Goal: Information Seeking & Learning: Learn about a topic

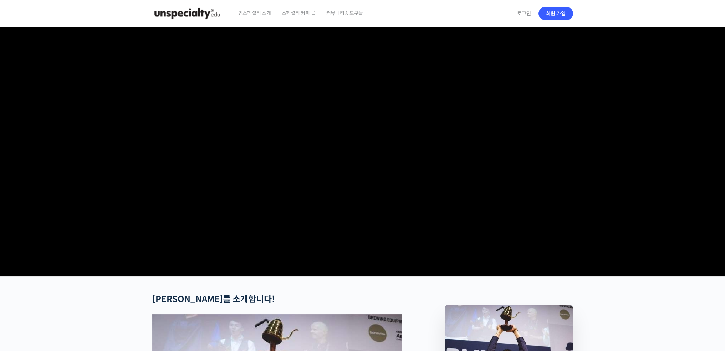
drag, startPoint x: 359, startPoint y: 105, endPoint x: 368, endPoint y: 105, distance: 9.3
click at [360, 105] on video at bounding box center [362, 150] width 421 height 246
click at [410, 99] on video at bounding box center [362, 150] width 421 height 246
click at [335, 259] on video at bounding box center [362, 150] width 421 height 246
drag, startPoint x: 309, startPoint y: 171, endPoint x: 305, endPoint y: 126, distance: 45.5
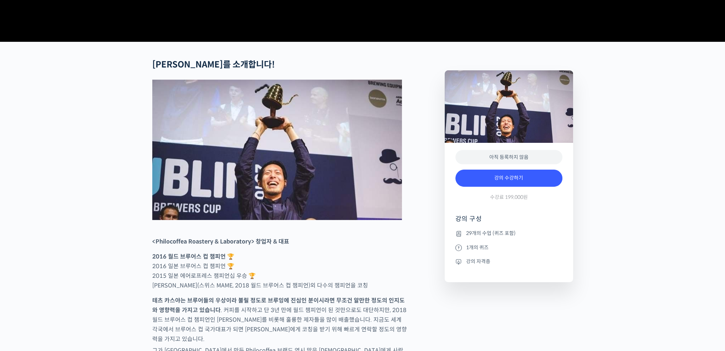
scroll to position [357, 0]
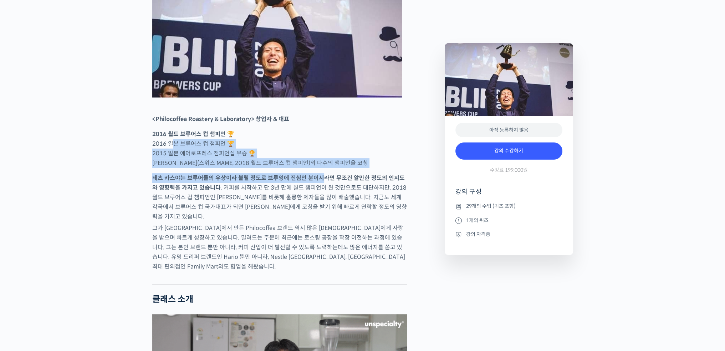
drag, startPoint x: 184, startPoint y: 176, endPoint x: 324, endPoint y: 199, distance: 141.5
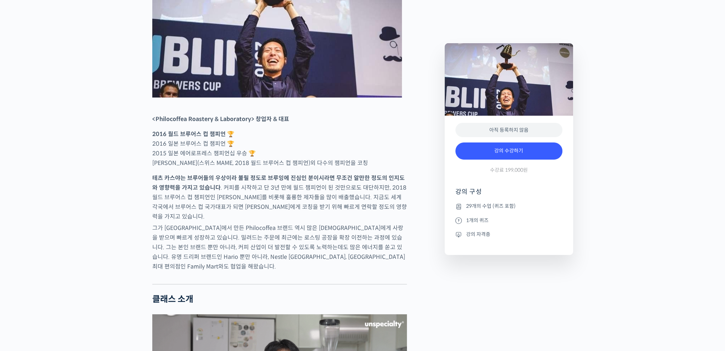
click at [324, 199] on p "테츠 카스야는 브루어들의 우상이라 불릴 정도로 브루잉에 진심인 분이시라면 무조건 알만한 정도의 인지도와 영향력을 가지고 있습니다 . 커피를 시…" at bounding box center [279, 197] width 255 height 48
drag, startPoint x: 303, startPoint y: 162, endPoint x: 303, endPoint y: 174, distance: 11.8
click at [303, 168] on p "2016 월드 브루어스 컵 챔피언 🏆 2016 일본 브루어스 컵 챔피언 🏆 2015 일본 에어로프레스 챔피언십 우승 🏆 [PERSON_NAME…" at bounding box center [279, 148] width 255 height 39
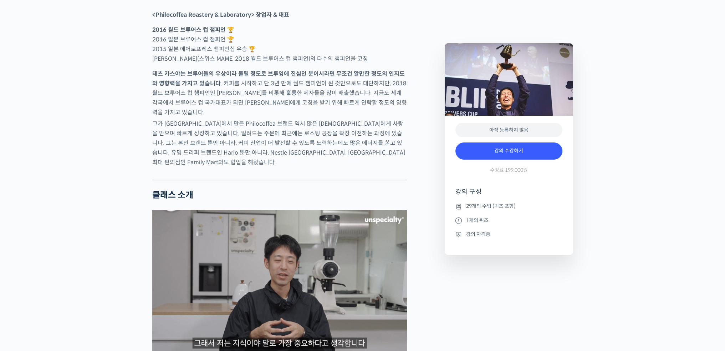
scroll to position [500, 0]
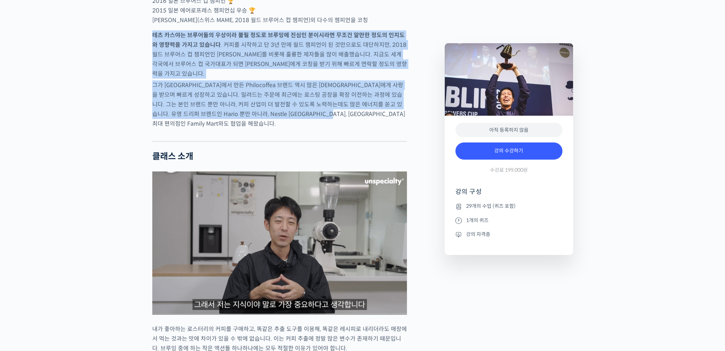
drag, startPoint x: 152, startPoint y: 61, endPoint x: 371, endPoint y: 129, distance: 229.9
click at [371, 128] on p "그가 [GEOGRAPHIC_DATA]에서 만든 Philocoffea 브랜드 역시 많은 [DEMOGRAPHIC_DATA]에게 사랑을 받으며 빠르…" at bounding box center [279, 104] width 255 height 48
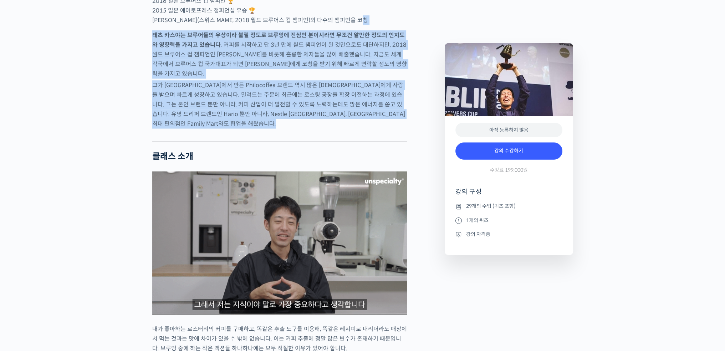
drag, startPoint x: 391, startPoint y: 49, endPoint x: 384, endPoint y: 137, distance: 87.7
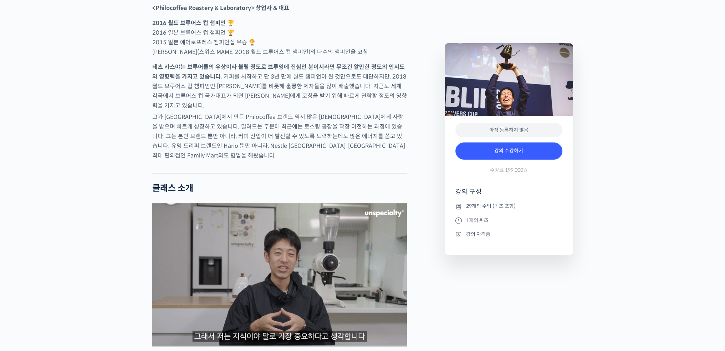
scroll to position [464, 0]
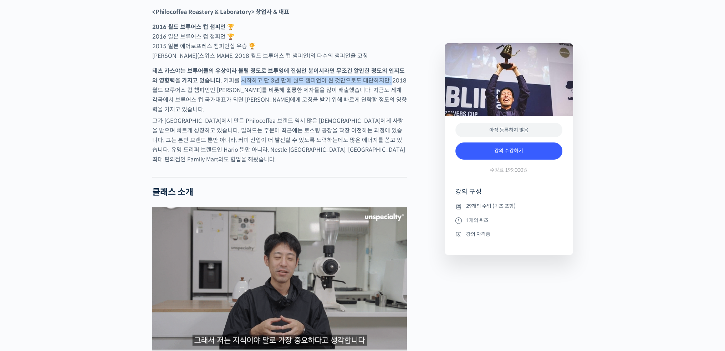
drag, startPoint x: 233, startPoint y: 106, endPoint x: 383, endPoint y: 106, distance: 149.9
click at [382, 106] on p "테츠 카스야는 브루어들의 우상이라 불릴 정도로 브루잉에 진심인 분이시라면 무조건 알만한 정도의 인지도와 영향력을 가지고 있습니다 . 커피를 시…" at bounding box center [279, 90] width 255 height 48
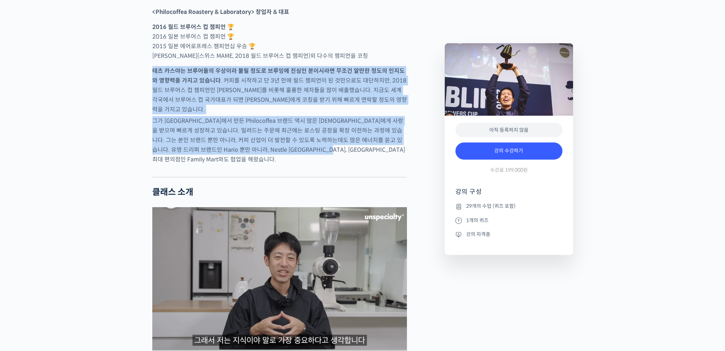
drag, startPoint x: 390, startPoint y: 88, endPoint x: 382, endPoint y: 165, distance: 77.2
click at [382, 164] on p "그가 [GEOGRAPHIC_DATA]에서 만든 Philocoffea 브랜드 역시 많은 [DEMOGRAPHIC_DATA]에게 사랑을 받으며 빠르…" at bounding box center [279, 140] width 255 height 48
click at [381, 164] on p "그가 [GEOGRAPHIC_DATA]에서 만든 Philocoffea 브랜드 역시 많은 [DEMOGRAPHIC_DATA]에게 사랑을 받으며 빠르…" at bounding box center [279, 140] width 255 height 48
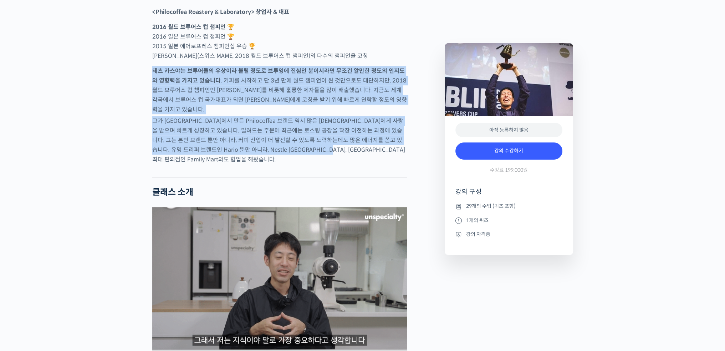
click at [380, 162] on p "그가 [GEOGRAPHIC_DATA]에서 만든 Philocoffea 브랜드 역시 많은 [DEMOGRAPHIC_DATA]에게 사랑을 받으며 빠르…" at bounding box center [279, 140] width 255 height 48
click at [380, 155] on p "그가 [GEOGRAPHIC_DATA]에서 만든 Philocoffea 브랜드 역시 많은 [DEMOGRAPHIC_DATA]에게 사랑을 받으며 빠르…" at bounding box center [279, 140] width 255 height 48
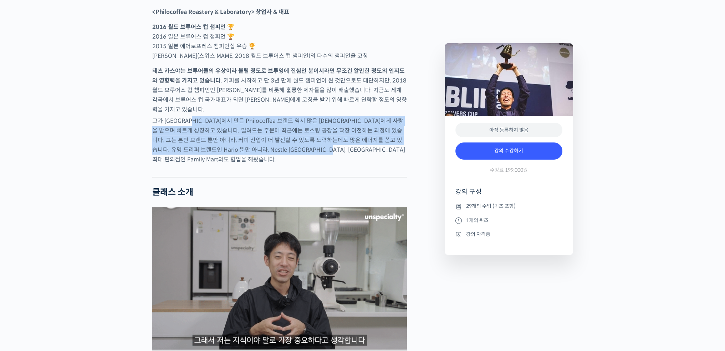
drag, startPoint x: 198, startPoint y: 137, endPoint x: 384, endPoint y: 163, distance: 187.7
click at [384, 163] on p "그가 [GEOGRAPHIC_DATA]에서 만든 Philocoffea 브랜드 역시 많은 [DEMOGRAPHIC_DATA]에게 사랑을 받으며 빠르…" at bounding box center [279, 140] width 255 height 48
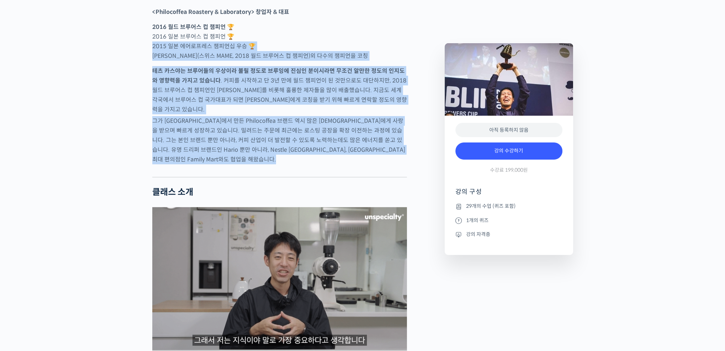
drag, startPoint x: 379, startPoint y: 85, endPoint x: 379, endPoint y: 173, distance: 87.4
click at [379, 173] on div at bounding box center [279, 171] width 255 height 11
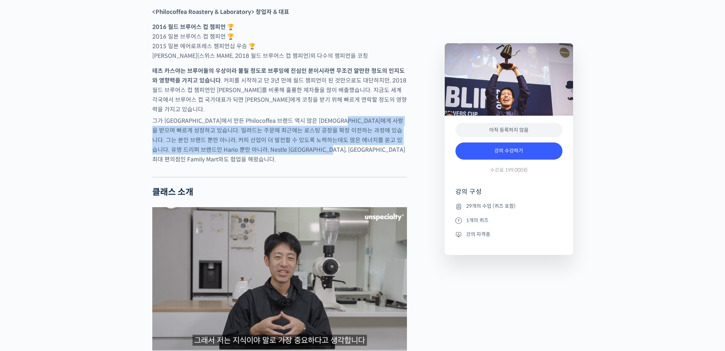
drag, startPoint x: 373, startPoint y: 138, endPoint x: 377, endPoint y: 170, distance: 32.0
click at [377, 164] on p "그가 [GEOGRAPHIC_DATA]에서 만든 Philocoffea 브랜드 역시 많은 [DEMOGRAPHIC_DATA]에게 사랑을 받으며 빠르…" at bounding box center [279, 140] width 255 height 48
drag, startPoint x: 379, startPoint y: 133, endPoint x: 379, endPoint y: 169, distance: 36.0
click at [379, 164] on p "그가 [GEOGRAPHIC_DATA]에서 만든 Philocoffea 브랜드 역시 많은 [DEMOGRAPHIC_DATA]에게 사랑을 받으며 빠르…" at bounding box center [279, 140] width 255 height 48
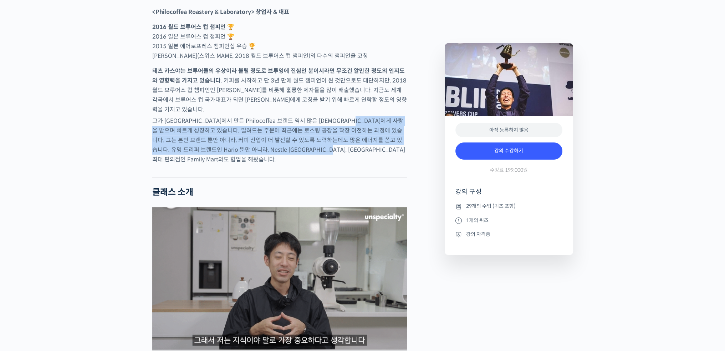
click at [379, 164] on p "그가 [GEOGRAPHIC_DATA]에서 만든 Philocoffea 브랜드 역시 많은 [DEMOGRAPHIC_DATA]에게 사랑을 받으며 빠르…" at bounding box center [279, 140] width 255 height 48
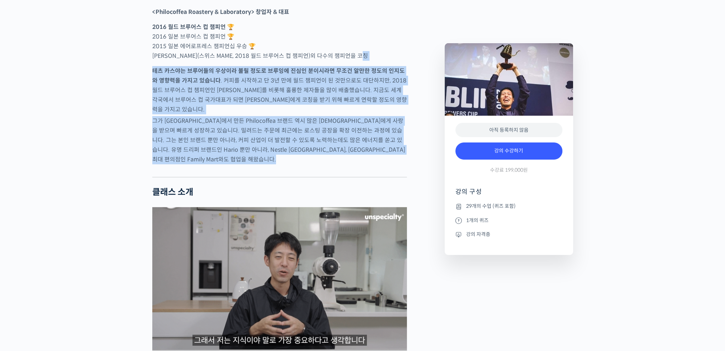
drag, startPoint x: 372, startPoint y: 158, endPoint x: 374, endPoint y: 174, distance: 16.5
click at [374, 174] on div at bounding box center [279, 171] width 255 height 11
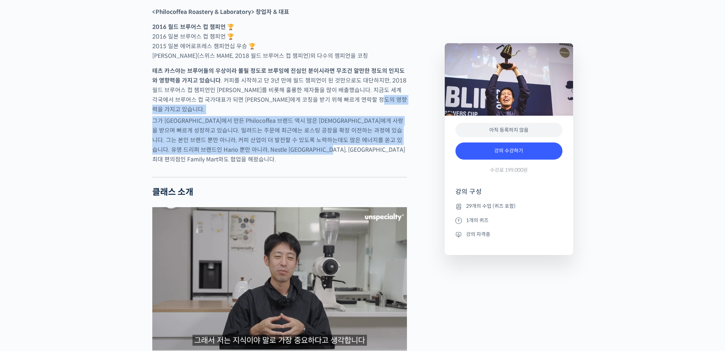
drag, startPoint x: 400, startPoint y: 131, endPoint x: 395, endPoint y: 168, distance: 37.0
click at [395, 164] on p "그가 [GEOGRAPHIC_DATA]에서 만든 Philocoffea 브랜드 역시 많은 [DEMOGRAPHIC_DATA]에게 사랑을 받으며 빠르…" at bounding box center [279, 140] width 255 height 48
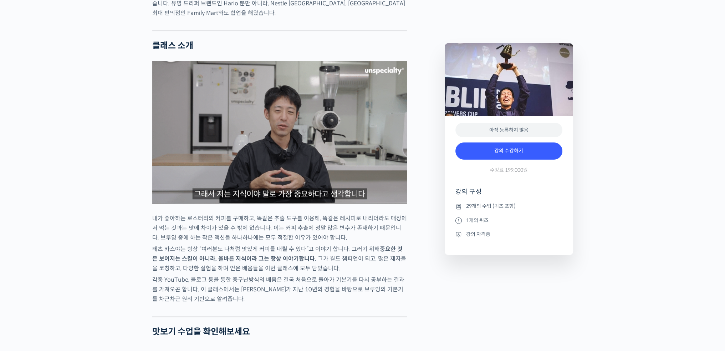
drag, startPoint x: 383, startPoint y: 150, endPoint x: 364, endPoint y: 226, distance: 78.0
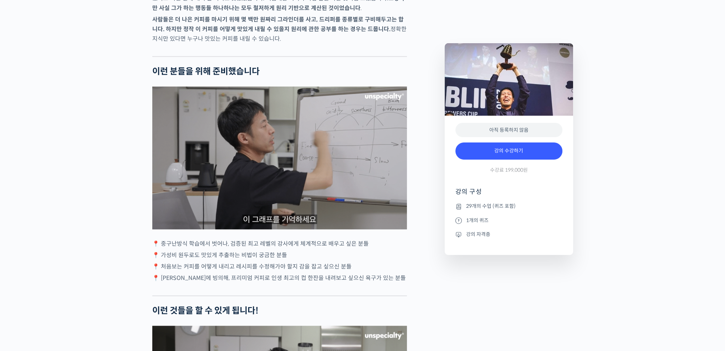
scroll to position [1348, 0]
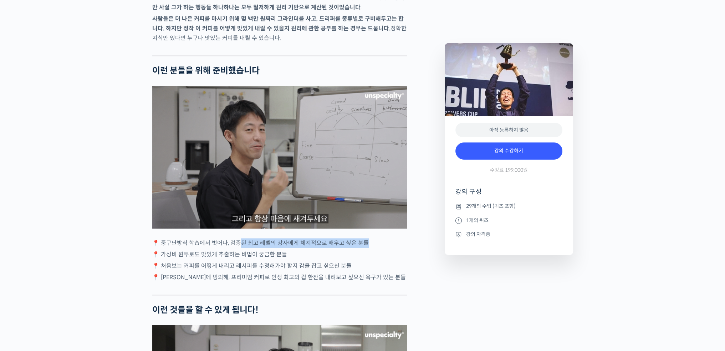
drag, startPoint x: 247, startPoint y: 249, endPoint x: 368, endPoint y: 249, distance: 120.6
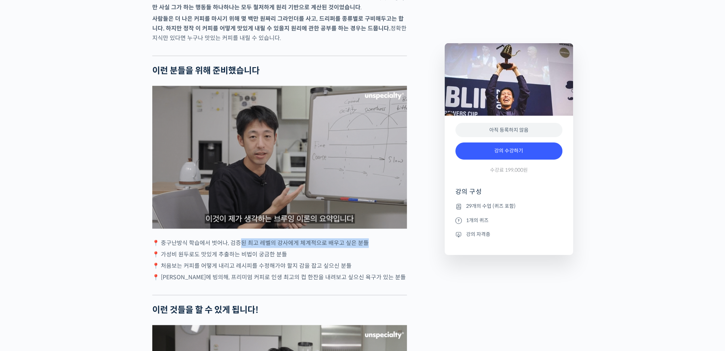
click at [368, 248] on p "📍 중구난방식 학습에서 벗어나, 검증된 최고 레벨의 강사에게 체계적으로 배우고 싶은 분들" at bounding box center [279, 243] width 255 height 10
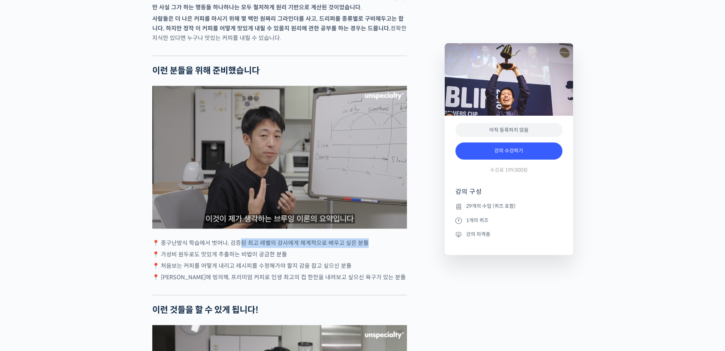
click at [368, 248] on p "📍 중구난방식 학습에서 벗어나, 검증된 최고 레벨의 강사에게 체계적으로 배우고 싶은 분들" at bounding box center [279, 243] width 255 height 10
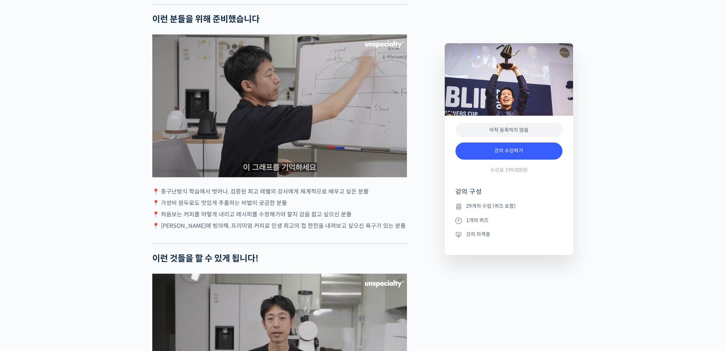
scroll to position [1419, 0]
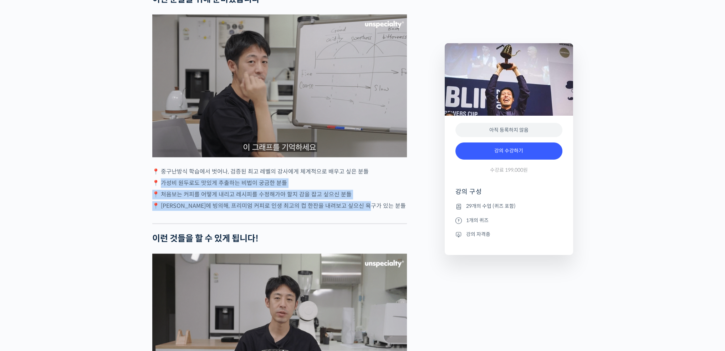
drag, startPoint x: 163, startPoint y: 188, endPoint x: 381, endPoint y: 209, distance: 219.1
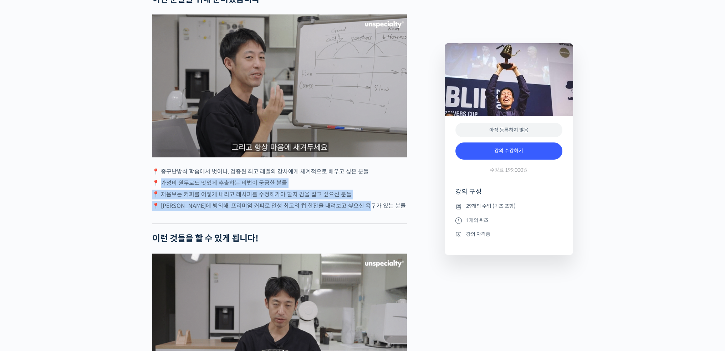
click at [380, 209] on div "[PERSON_NAME]를 소개합니다! <Philocoffea Roastery & Laboratory> 창업자 & 대표 2016 월드 브루어스…" at bounding box center [279, 229] width 255 height 2709
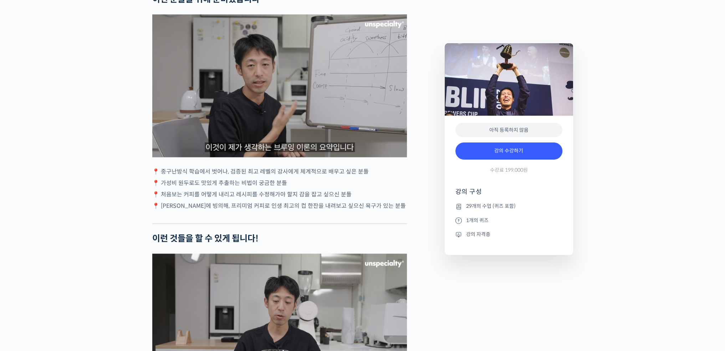
click at [384, 209] on p "📍 [PERSON_NAME]에 빙의해, 프리미엄 커피로 인생 최고의 컵 한잔을 내려보고 싶으신 욕구가 있는 분들" at bounding box center [279, 206] width 255 height 10
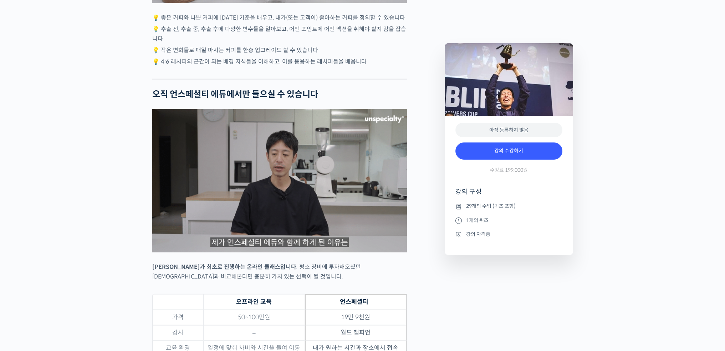
scroll to position [1954, 0]
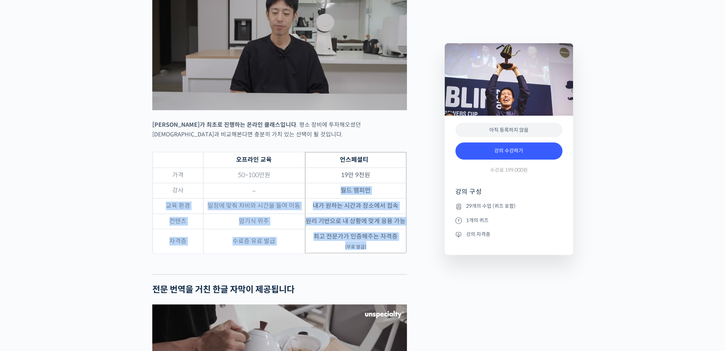
drag, startPoint x: 333, startPoint y: 197, endPoint x: 378, endPoint y: 257, distance: 74.9
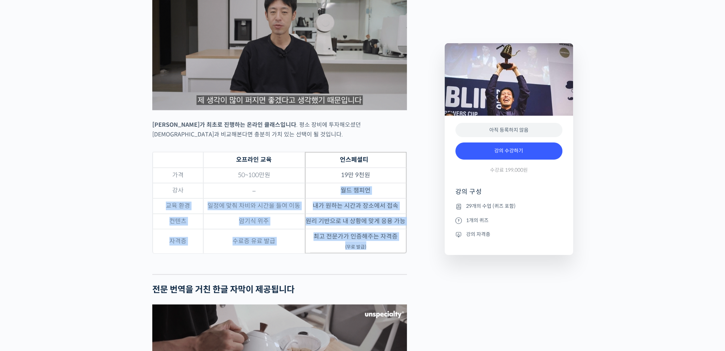
click at [378, 253] on tbody "가격 50~100만원 19만 9천원 강사 – 월드 챔피언 교육 환경 일정에 맞춰 차비와 시간을 들여 이동 내가 원하는 시간과 장소에서 접속 컨…" at bounding box center [280, 211] width 254 height 86
click at [378, 253] on td "최고 전문가가 인증해주는 자격증 (무료 발급)" at bounding box center [356, 241] width 102 height 24
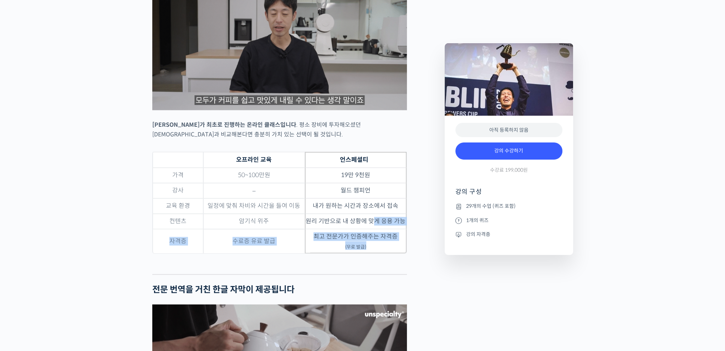
drag, startPoint x: 378, startPoint y: 234, endPoint x: 383, endPoint y: 255, distance: 21.7
click at [383, 253] on tbody "가격 50~100만원 19만 9천원 강사 – 월드 챔피언 교육 환경 일정에 맞춰 차비와 시간을 들여 이동 내가 원하는 시간과 장소에서 접속 컨…" at bounding box center [280, 211] width 254 height 86
click at [383, 253] on td "최고 전문가가 인증해주는 자격증 (무료 발급)" at bounding box center [356, 241] width 102 height 24
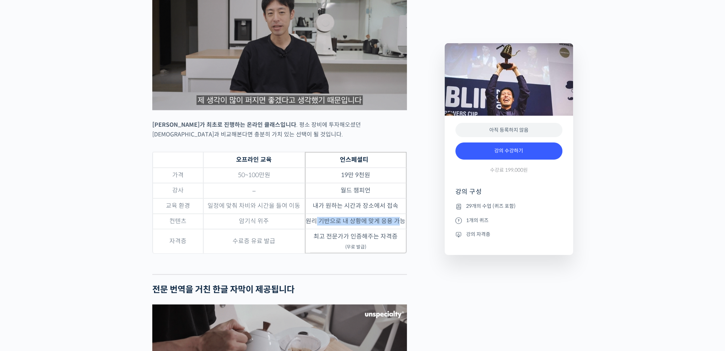
drag, startPoint x: 317, startPoint y: 225, endPoint x: 400, endPoint y: 228, distance: 82.5
click at [400, 228] on td "원리 기반으로 내 상황에 맞게 응용 가능" at bounding box center [356, 221] width 102 height 15
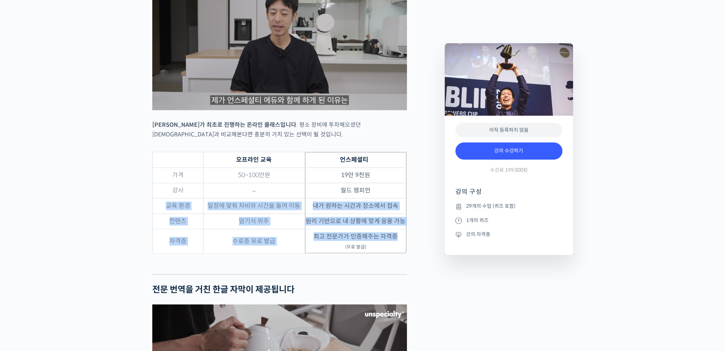
drag, startPoint x: 397, startPoint y: 197, endPoint x: 398, endPoint y: 235, distance: 38.6
click at [398, 235] on tbody "가격 50~100만원 19만 9천원 강사 – 월드 챔피언 교육 환경 일정에 맞춰 차비와 시간을 들여 이동 내가 원하는 시간과 장소에서 접속 컨…" at bounding box center [280, 211] width 254 height 86
click at [398, 235] on td "최고 전문가가 인증해주는 자격증 (무료 발급)" at bounding box center [356, 241] width 102 height 24
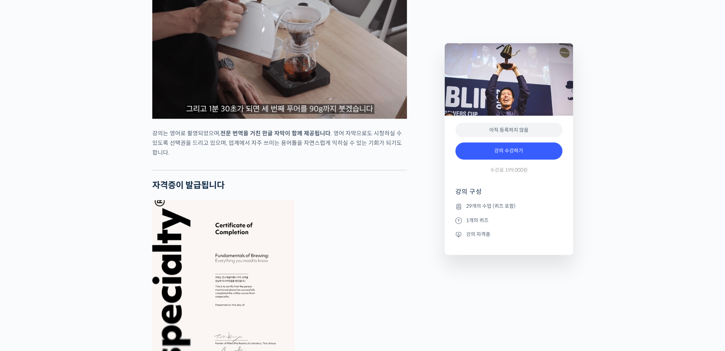
drag, startPoint x: 343, startPoint y: 176, endPoint x: 343, endPoint y: 268, distance: 91.7
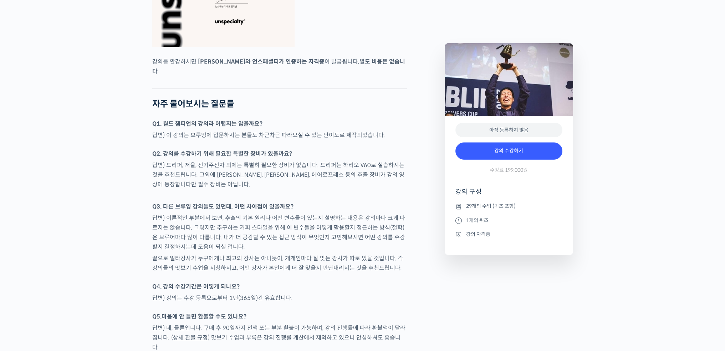
drag, startPoint x: 366, startPoint y: 211, endPoint x: 362, endPoint y: 237, distance: 25.6
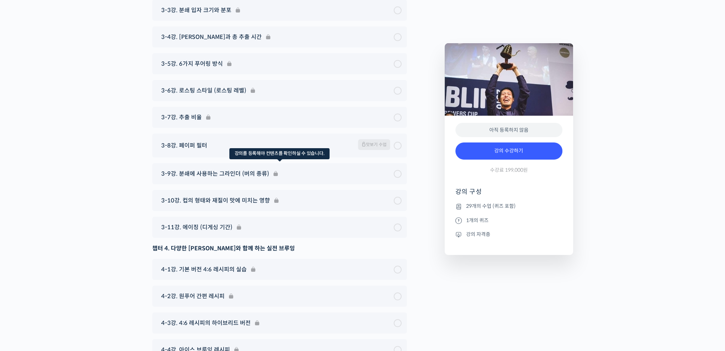
drag, startPoint x: 301, startPoint y: 284, endPoint x: 310, endPoint y: 181, distance: 103.2
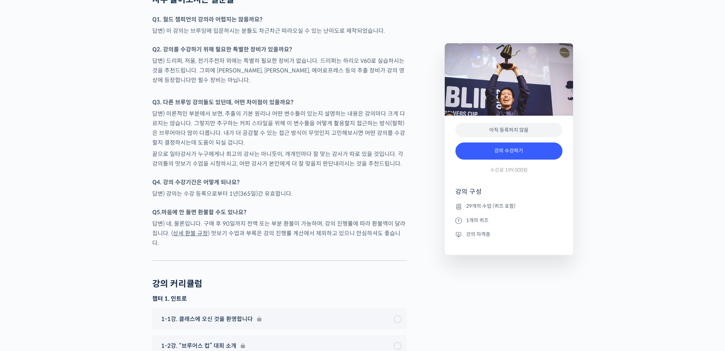
scroll to position [2741, 0]
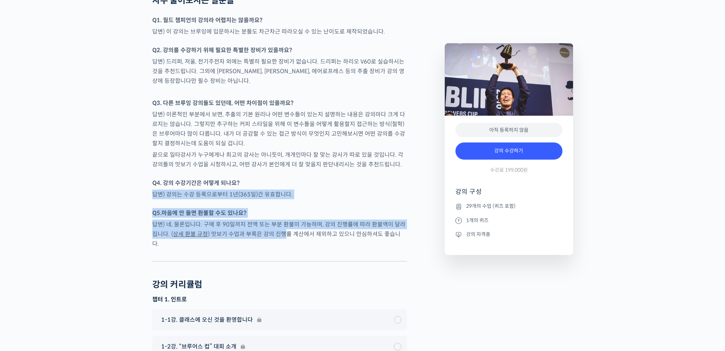
drag, startPoint x: 247, startPoint y: 174, endPoint x: 275, endPoint y: 228, distance: 60.7
click at [275, 228] on p "답변) 네, 물론입니다. 구매 후 90일까지 전액 또는 부분 환불이 가능하며, 강의 진행률에 따라 환불액이 달라집니다. ( 상세 환불 규정 )…" at bounding box center [279, 233] width 255 height 29
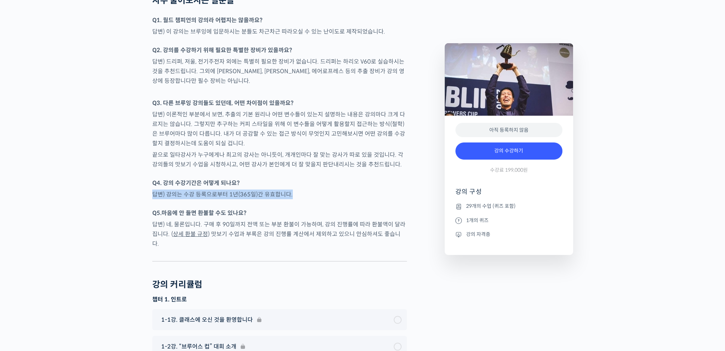
drag, startPoint x: 292, startPoint y: 186, endPoint x: 293, endPoint y: 192, distance: 6.1
click at [292, 192] on p "답변) 강의는 수강 등록으로부터 1년(365일)간 유효합니다." at bounding box center [279, 194] width 255 height 10
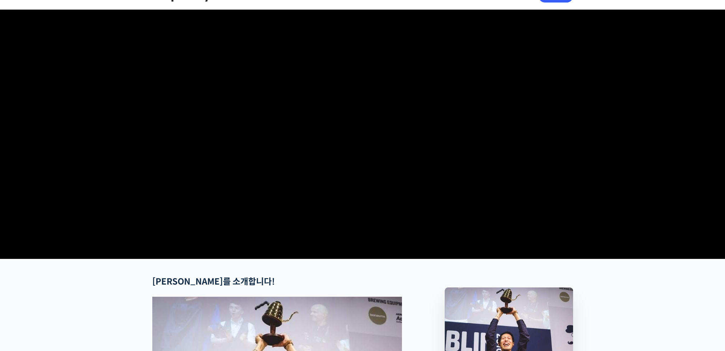
scroll to position [0, 0]
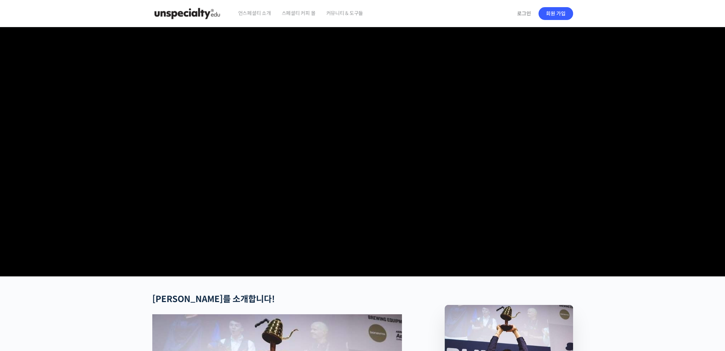
drag, startPoint x: 238, startPoint y: 234, endPoint x: 244, endPoint y: 158, distance: 75.5
